Goal: Find specific page/section: Find specific page/section

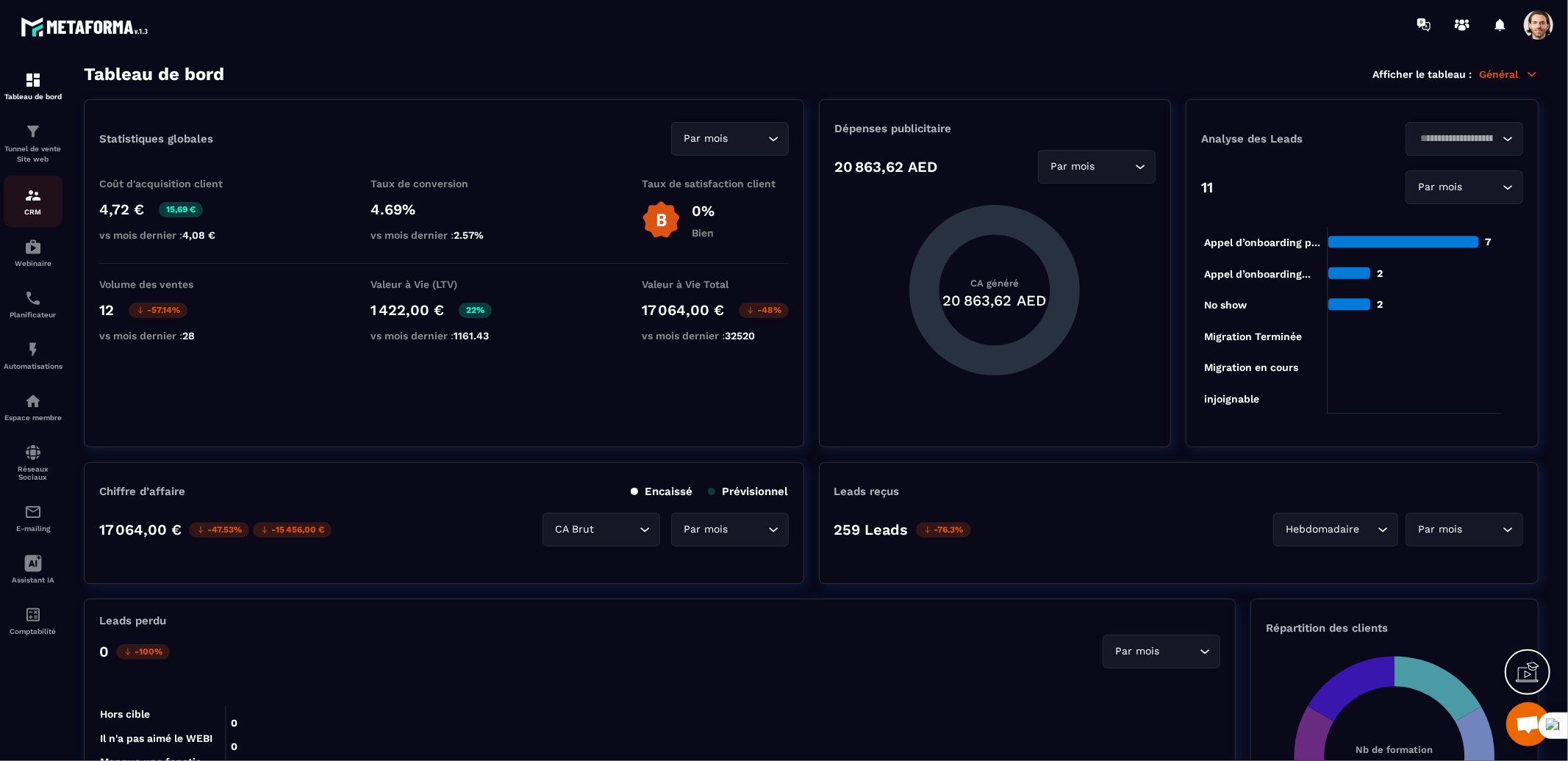
click at [35, 202] on img at bounding box center [33, 195] width 18 height 18
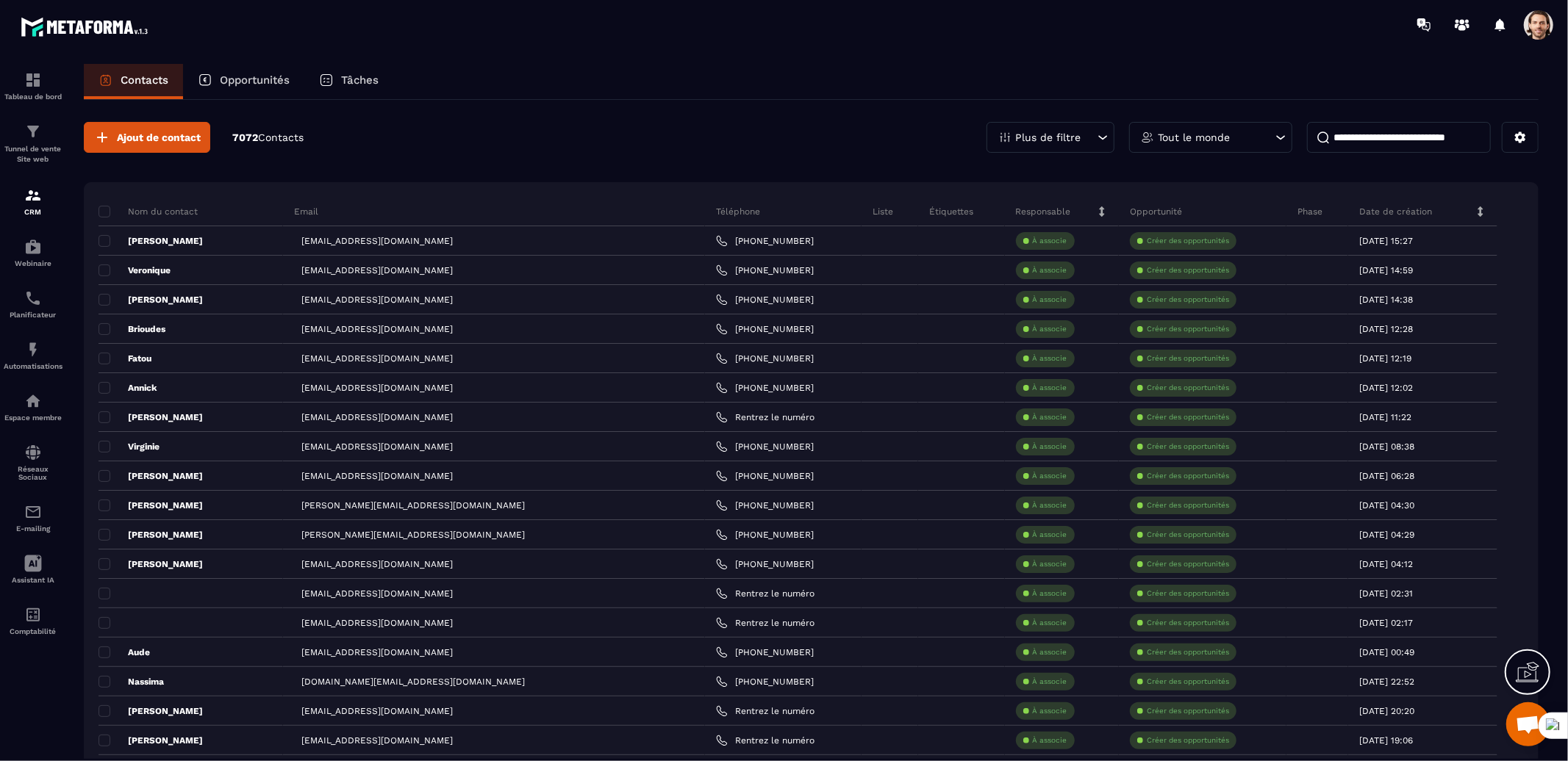
click at [252, 87] on div "Opportunités" at bounding box center [243, 82] width 122 height 36
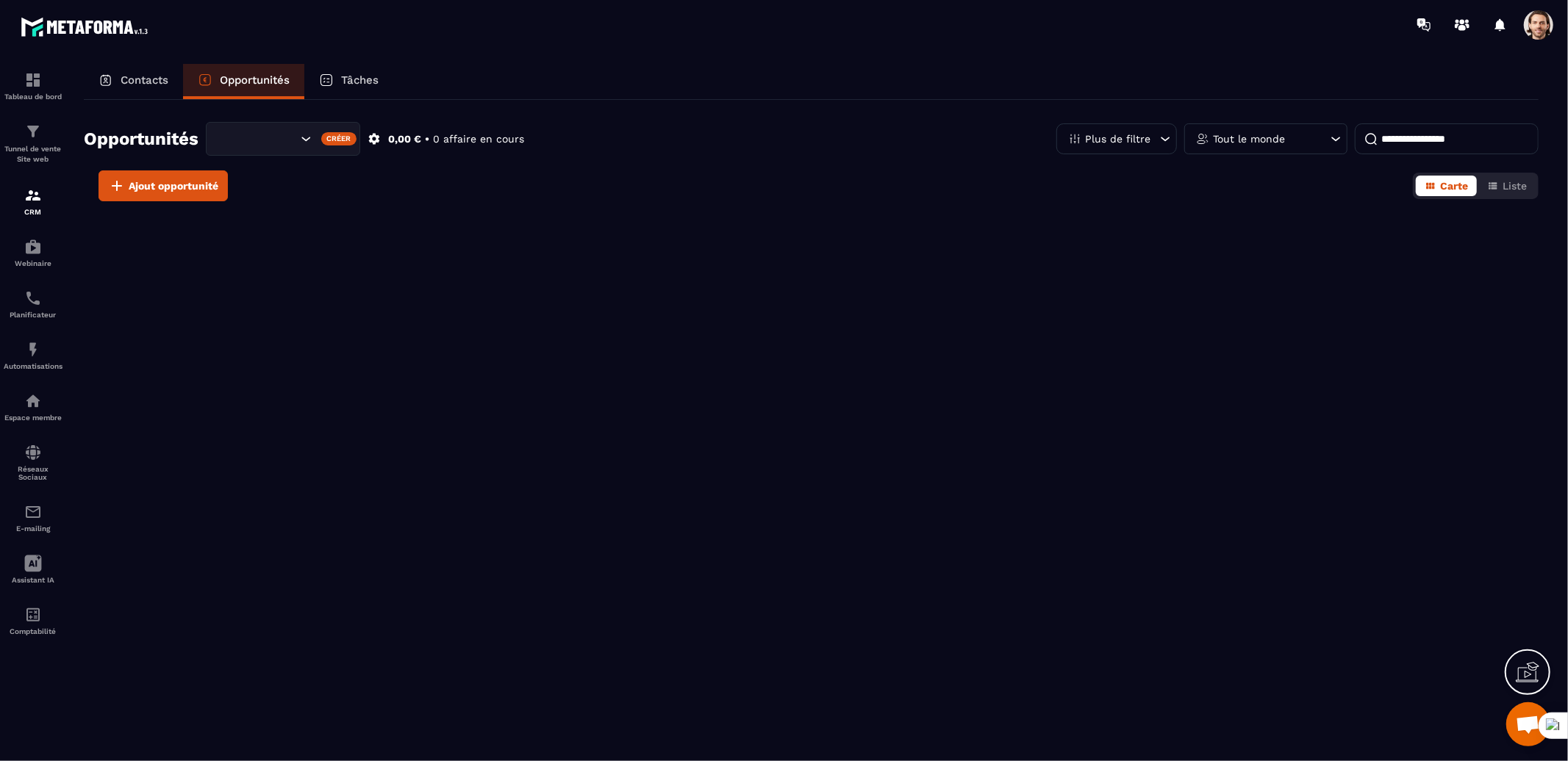
click at [252, 87] on div "Opportunités" at bounding box center [243, 82] width 122 height 36
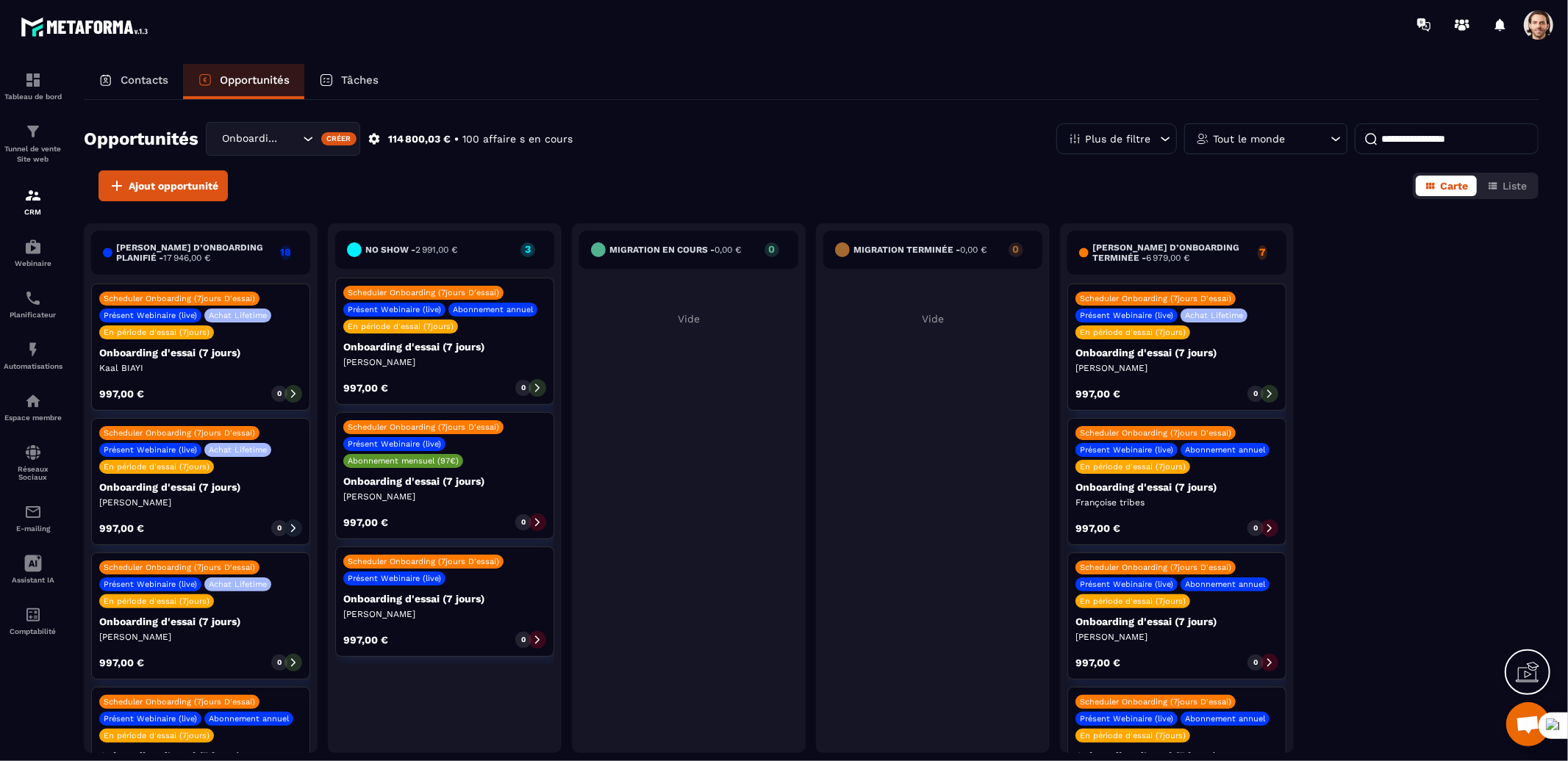
click at [229, 374] on div "Scheduler Onboarding (7jours D'essai) Présent Webinaire (live) Achat Lifetime E…" at bounding box center [201, 347] width 219 height 127
click at [219, 347] on p "Onboarding d'essai (7 jours)" at bounding box center [201, 352] width 203 height 12
